Goal: Task Accomplishment & Management: Manage account settings

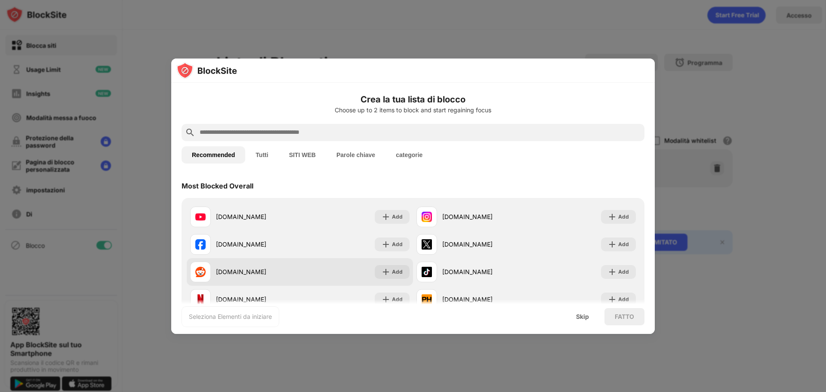
click at [259, 266] on div "reddit.com" at bounding box center [245, 271] width 110 height 21
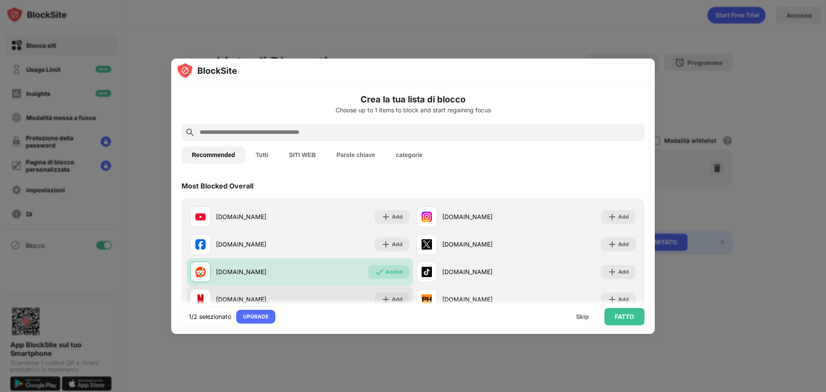
click at [258, 295] on div "netflix.com" at bounding box center [258, 299] width 84 height 9
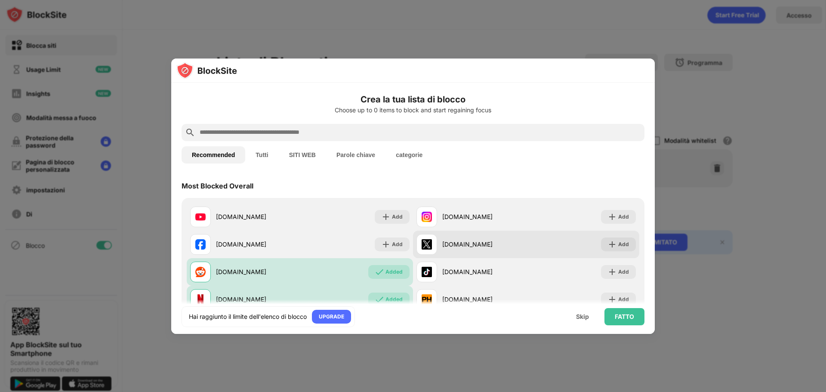
scroll to position [43, 0]
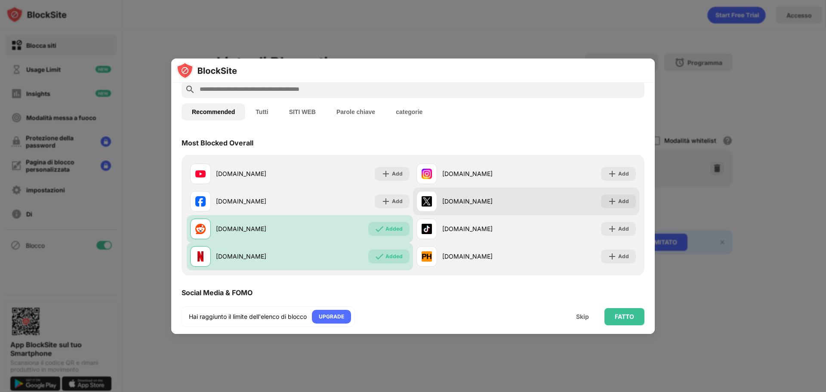
click at [476, 201] on div "x.com" at bounding box center [484, 200] width 84 height 9
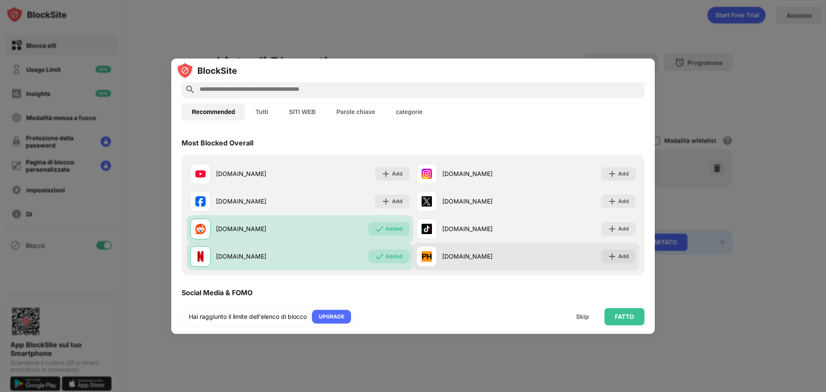
click at [479, 258] on div "pornhub.com" at bounding box center [484, 256] width 84 height 9
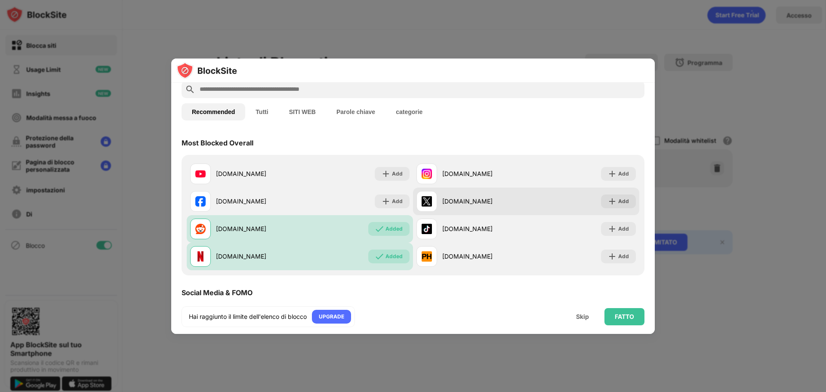
click at [427, 200] on img at bounding box center [426, 201] width 10 height 10
click at [618, 199] on div "Add" at bounding box center [623, 201] width 11 height 9
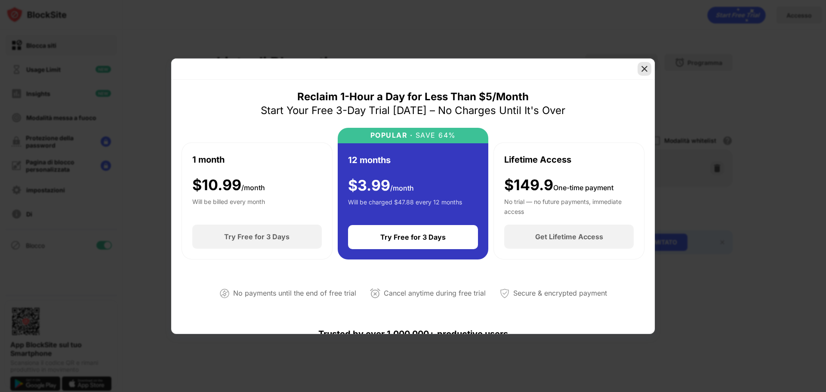
click at [645, 67] on img at bounding box center [644, 68] width 9 height 9
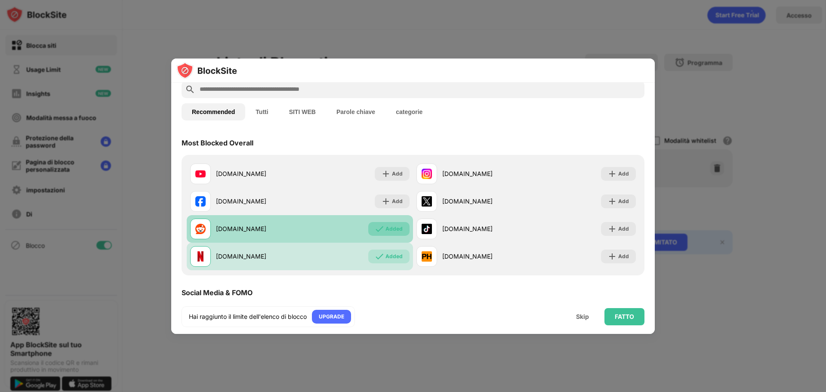
click at [393, 229] on div "Added" at bounding box center [393, 228] width 17 height 9
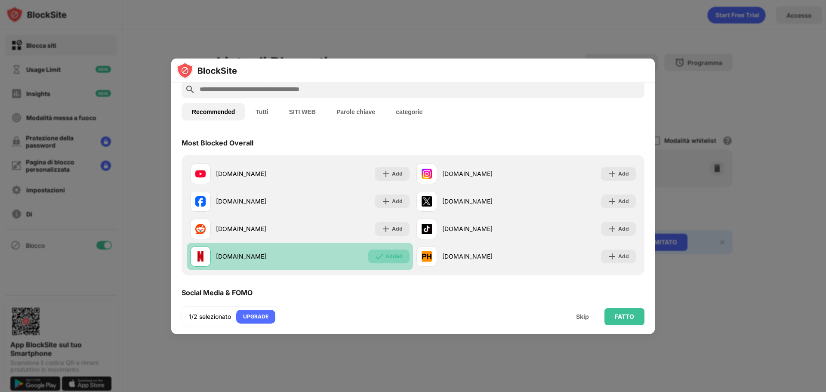
click at [393, 253] on div "Added" at bounding box center [393, 256] width 17 height 9
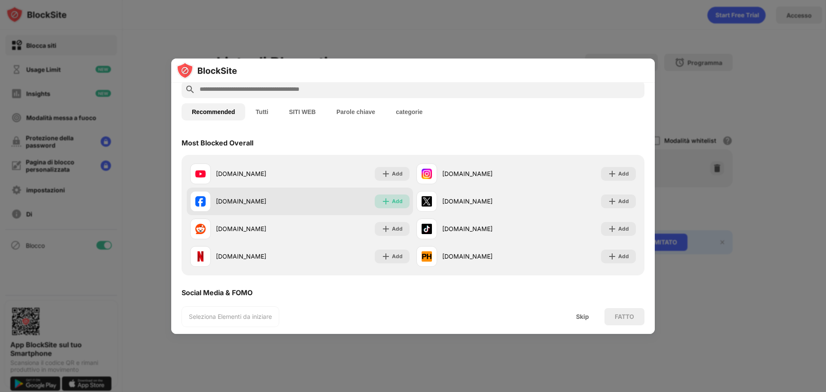
click at [398, 200] on div "Add" at bounding box center [397, 201] width 11 height 9
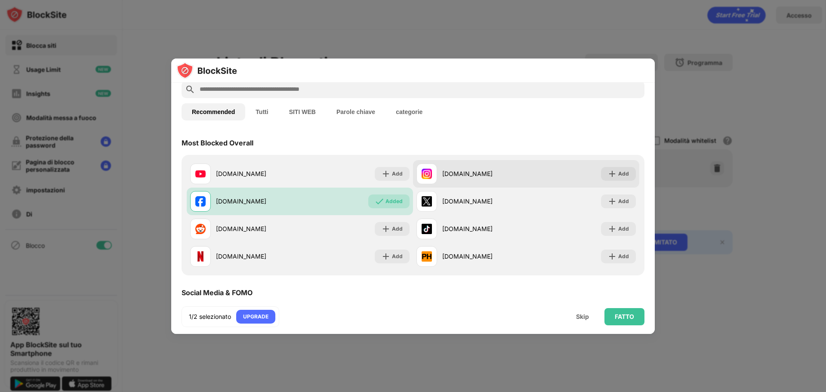
click at [617, 181] on div "instagram.com Add" at bounding box center [526, 174] width 226 height 28
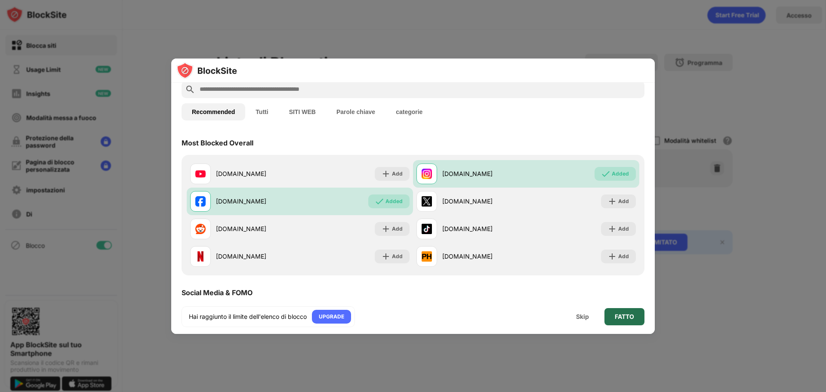
click at [624, 315] on div "FATTO" at bounding box center [623, 316] width 19 height 7
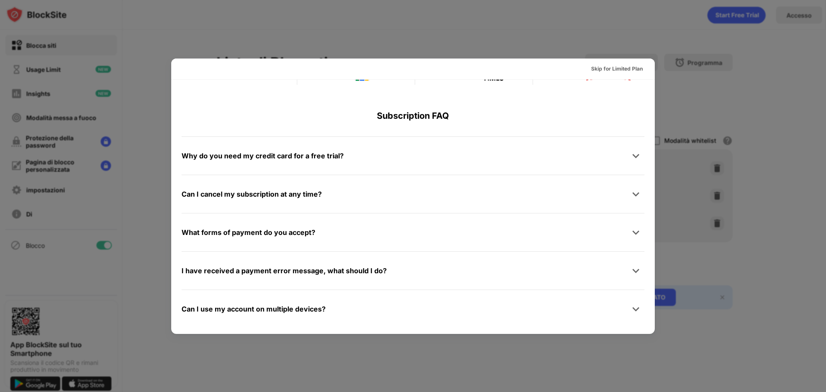
scroll to position [419, 0]
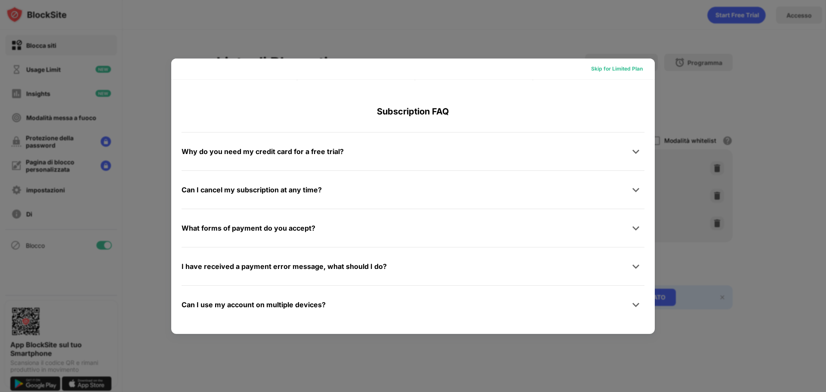
click at [617, 68] on div "Skip for Limited Plan" at bounding box center [617, 68] width 52 height 9
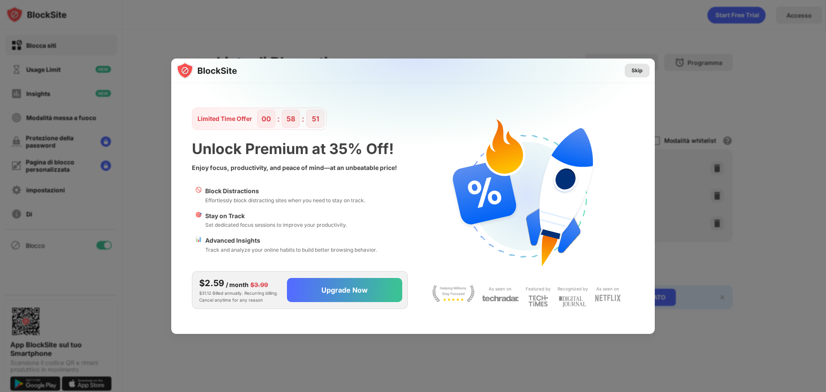
click at [639, 72] on div "Skip" at bounding box center [636, 70] width 11 height 9
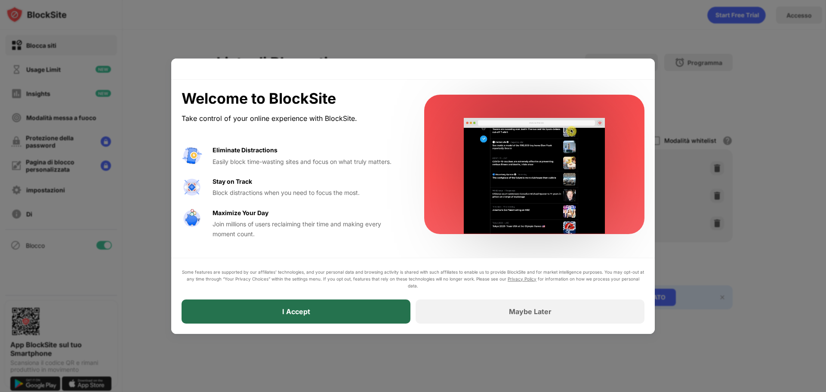
click at [304, 317] on div "I Accept" at bounding box center [295, 311] width 229 height 24
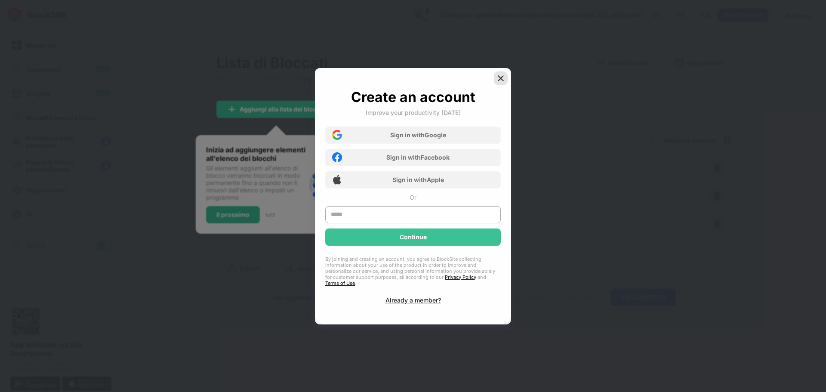
click at [499, 77] on img at bounding box center [500, 78] width 9 height 9
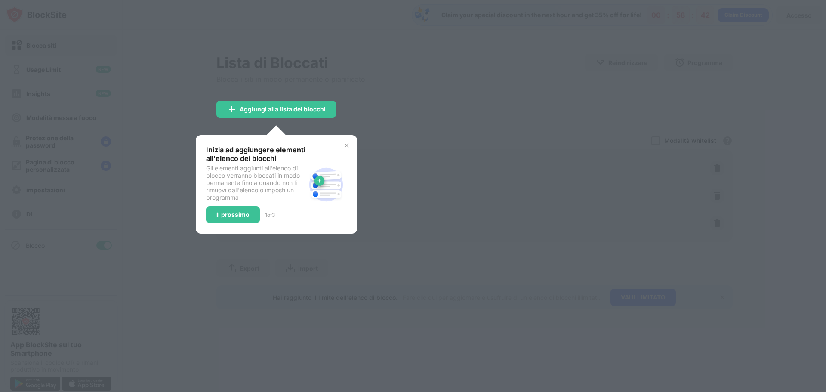
click at [422, 127] on div at bounding box center [413, 196] width 826 height 392
click at [344, 141] on div "Inizia ad aggiungere elementi all'elenco dei blocchi Gli elementi aggiunti all'…" at bounding box center [276, 184] width 161 height 98
click at [345, 143] on img at bounding box center [346, 145] width 7 height 7
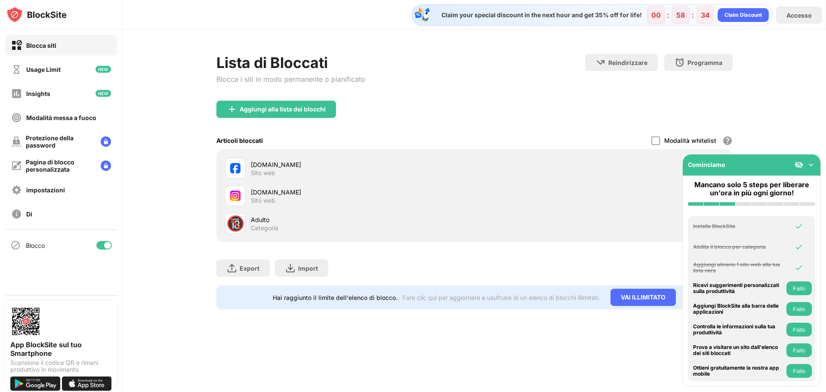
click at [811, 164] on img at bounding box center [810, 164] width 9 height 9
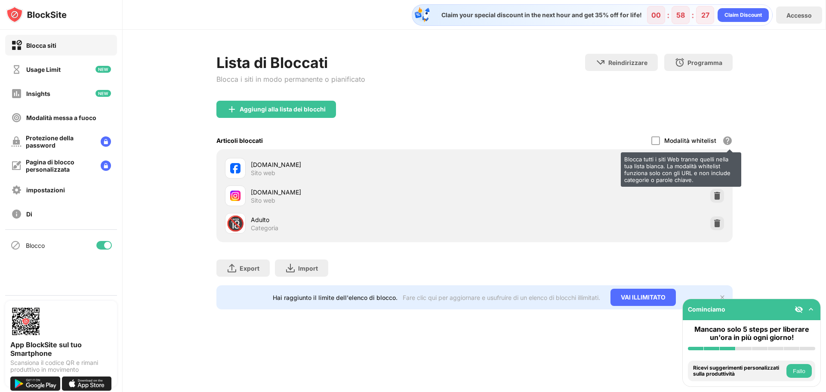
click at [729, 140] on div "Blocca tutti i siti Web tranne quelli nella tua lista bianca. La modalità white…" at bounding box center [727, 140] width 10 height 10
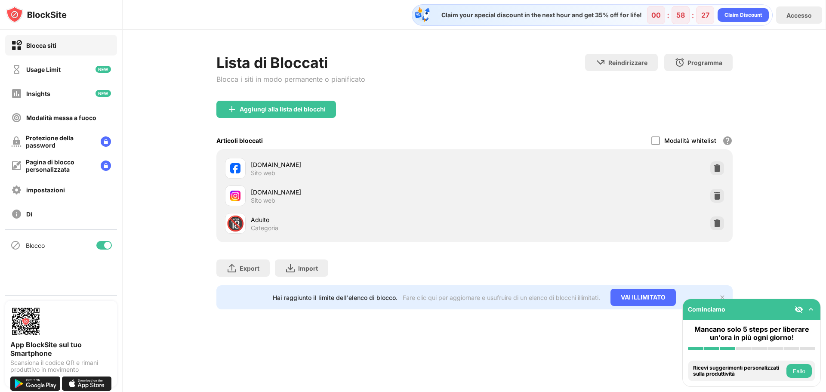
click at [651, 134] on div "Articoli bloccati Modalità whitelist Blocca tutti i siti Web tranne quelli nell…" at bounding box center [474, 141] width 516 height 18
click at [656, 138] on div at bounding box center [655, 140] width 9 height 9
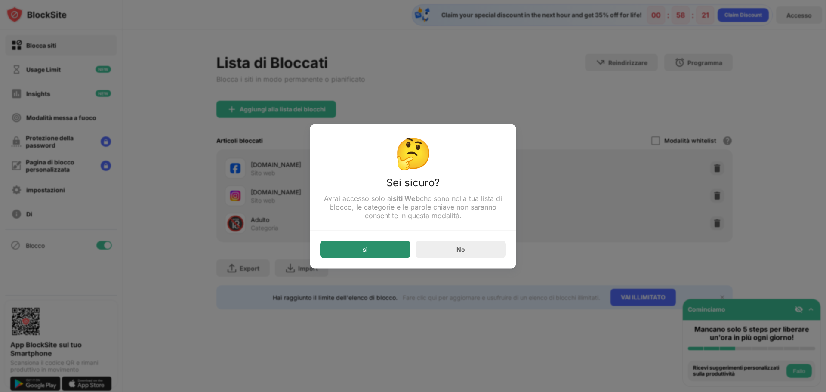
click at [390, 250] on div "sì" at bounding box center [365, 248] width 90 height 17
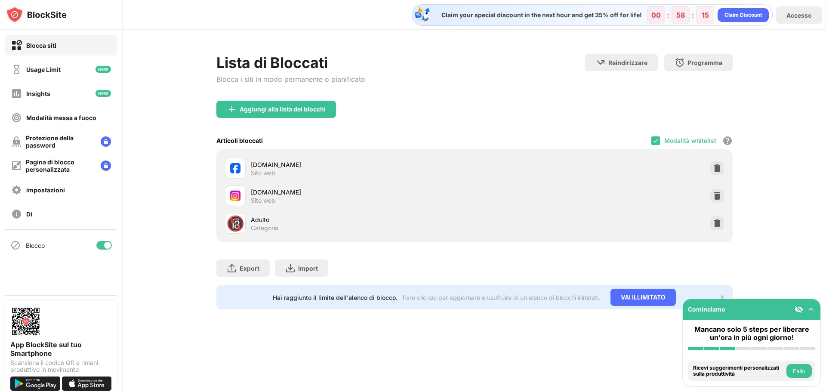
click at [271, 163] on div "facebook.com" at bounding box center [363, 164] width 224 height 9
click at [62, 49] on div "Blocca siti" at bounding box center [61, 45] width 112 height 21
click at [809, 307] on img at bounding box center [810, 309] width 9 height 9
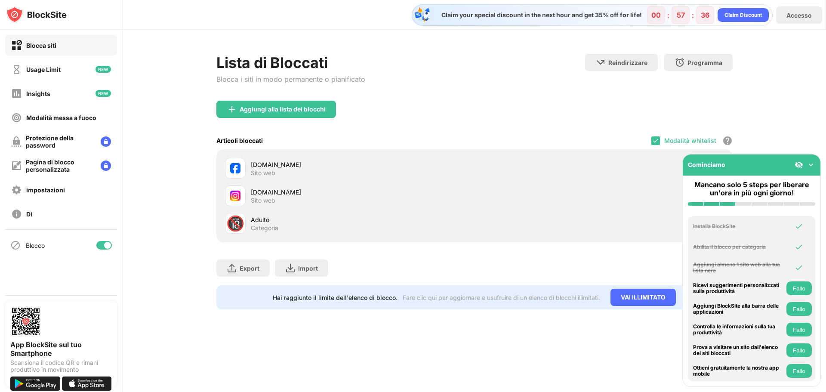
click at [814, 164] on img at bounding box center [810, 164] width 9 height 9
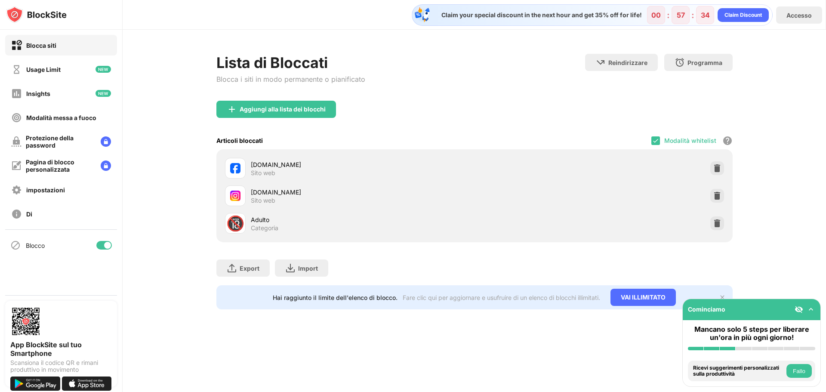
click at [727, 157] on div "facebook.com Sito web instagram.com Sito web 🔞 Adulto Categoria" at bounding box center [474, 195] width 506 height 83
drag, startPoint x: 721, startPoint y: 161, endPoint x: 716, endPoint y: 169, distance: 9.5
click at [717, 168] on div "facebook.com Sito web" at bounding box center [474, 168] width 506 height 28
click at [716, 169] on img at bounding box center [716, 168] width 9 height 9
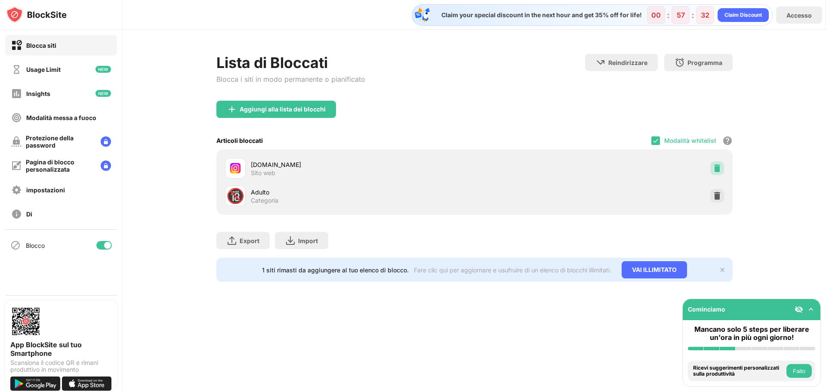
click at [717, 163] on div at bounding box center [717, 168] width 14 height 14
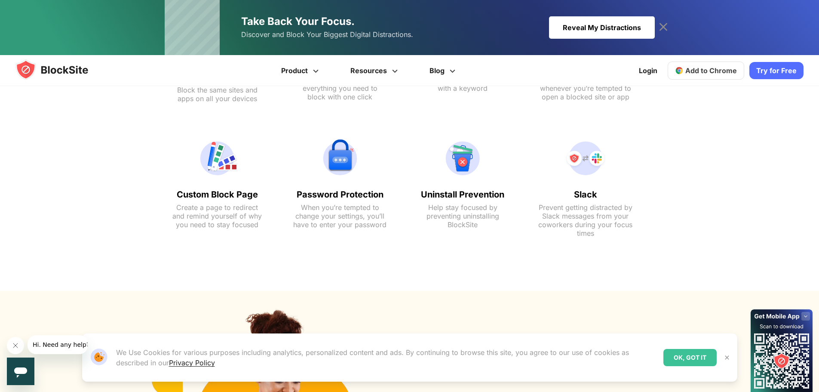
scroll to position [645, 0]
click at [693, 360] on div "OK, GOT IT" at bounding box center [689, 357] width 53 height 17
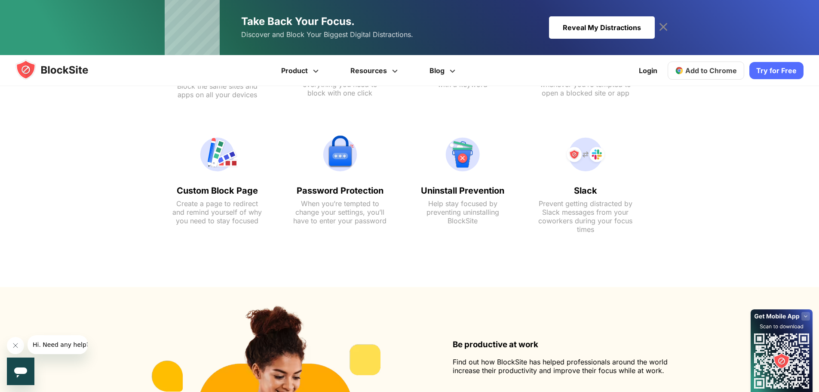
scroll to position [643, 0]
